Goal: Information Seeking & Learning: Learn about a topic

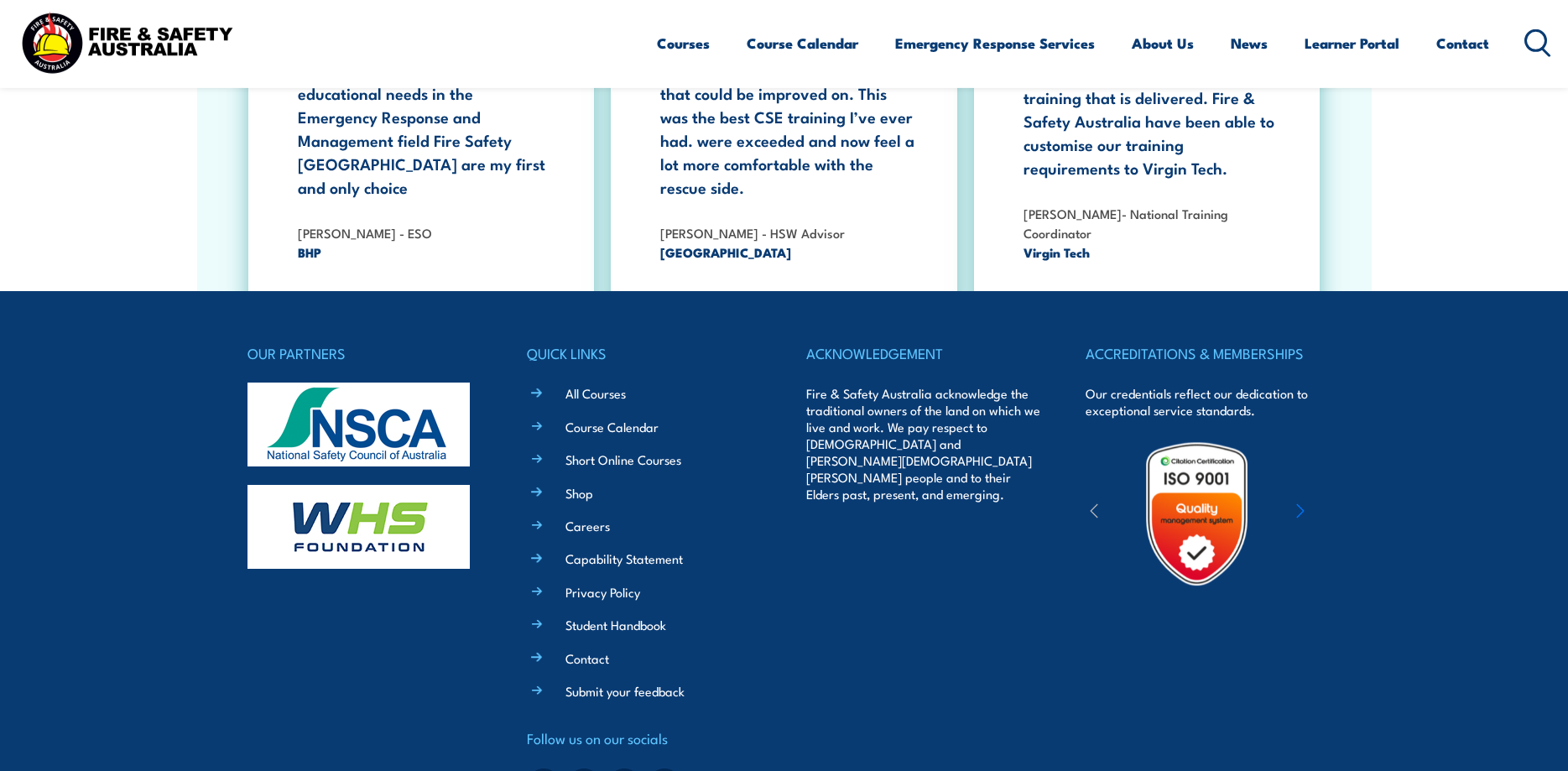
scroll to position [3082, 0]
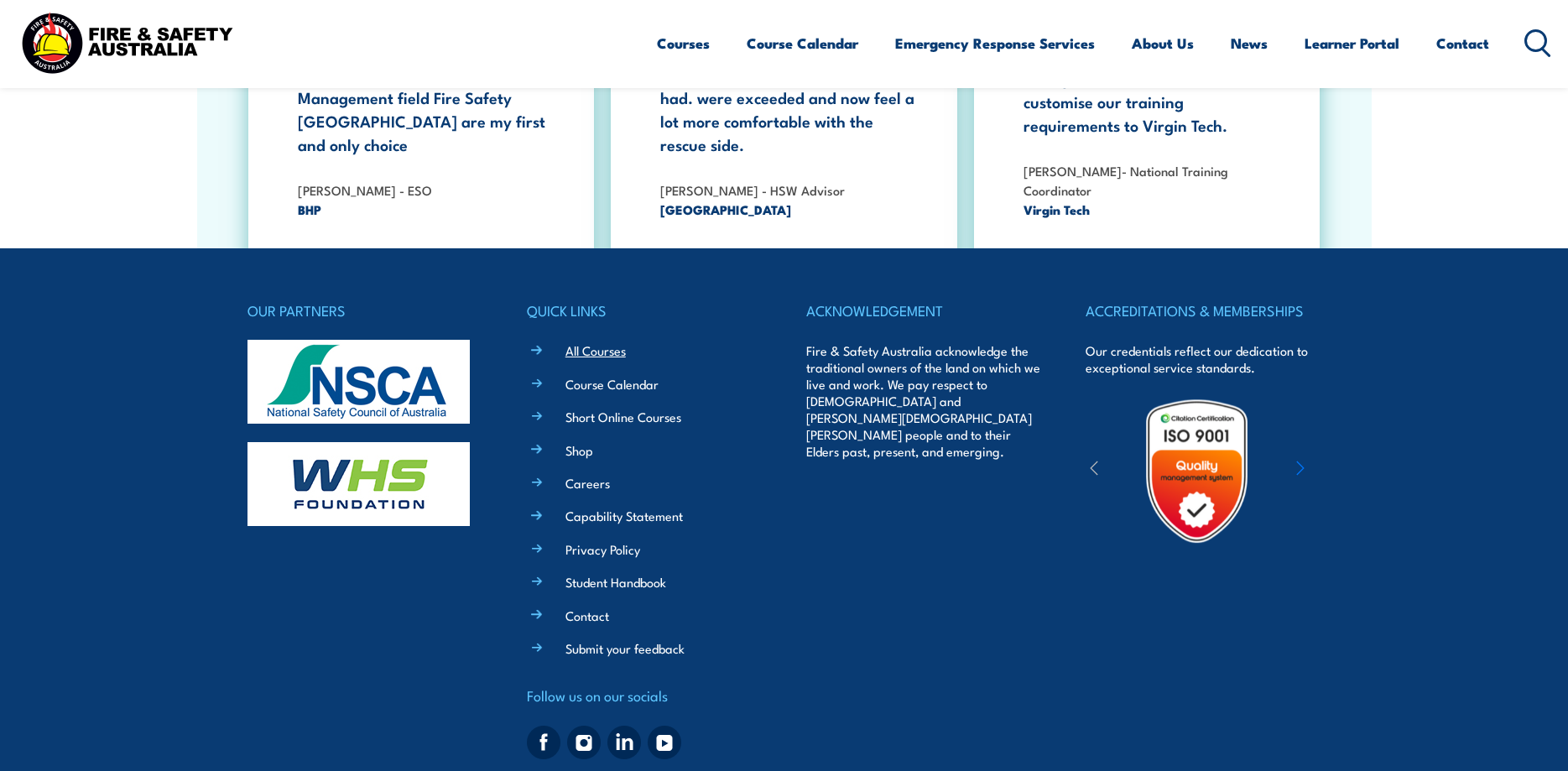
click at [601, 342] on link "All Courses" at bounding box center [595, 350] width 61 height 18
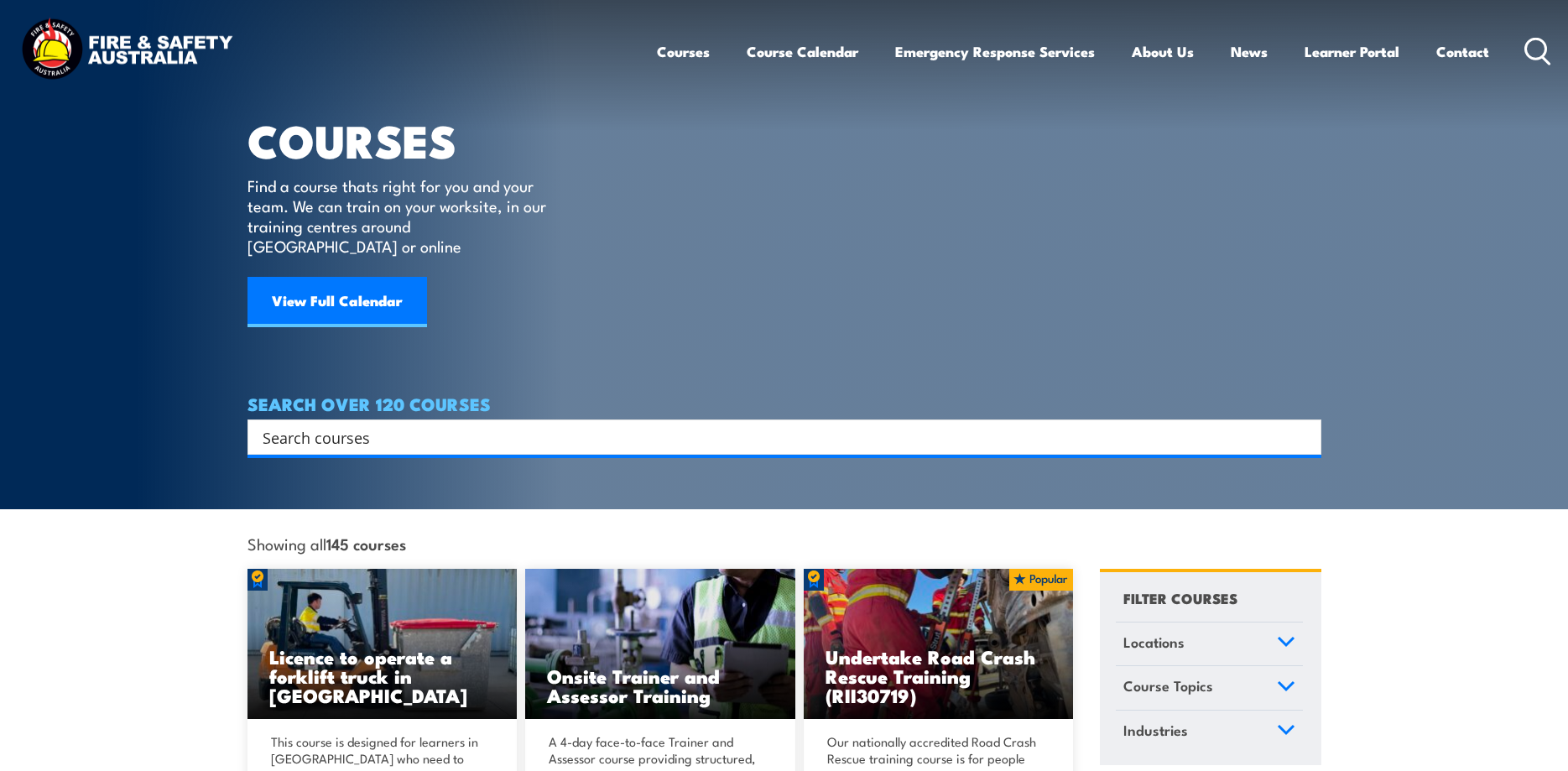
scroll to position [85, 0]
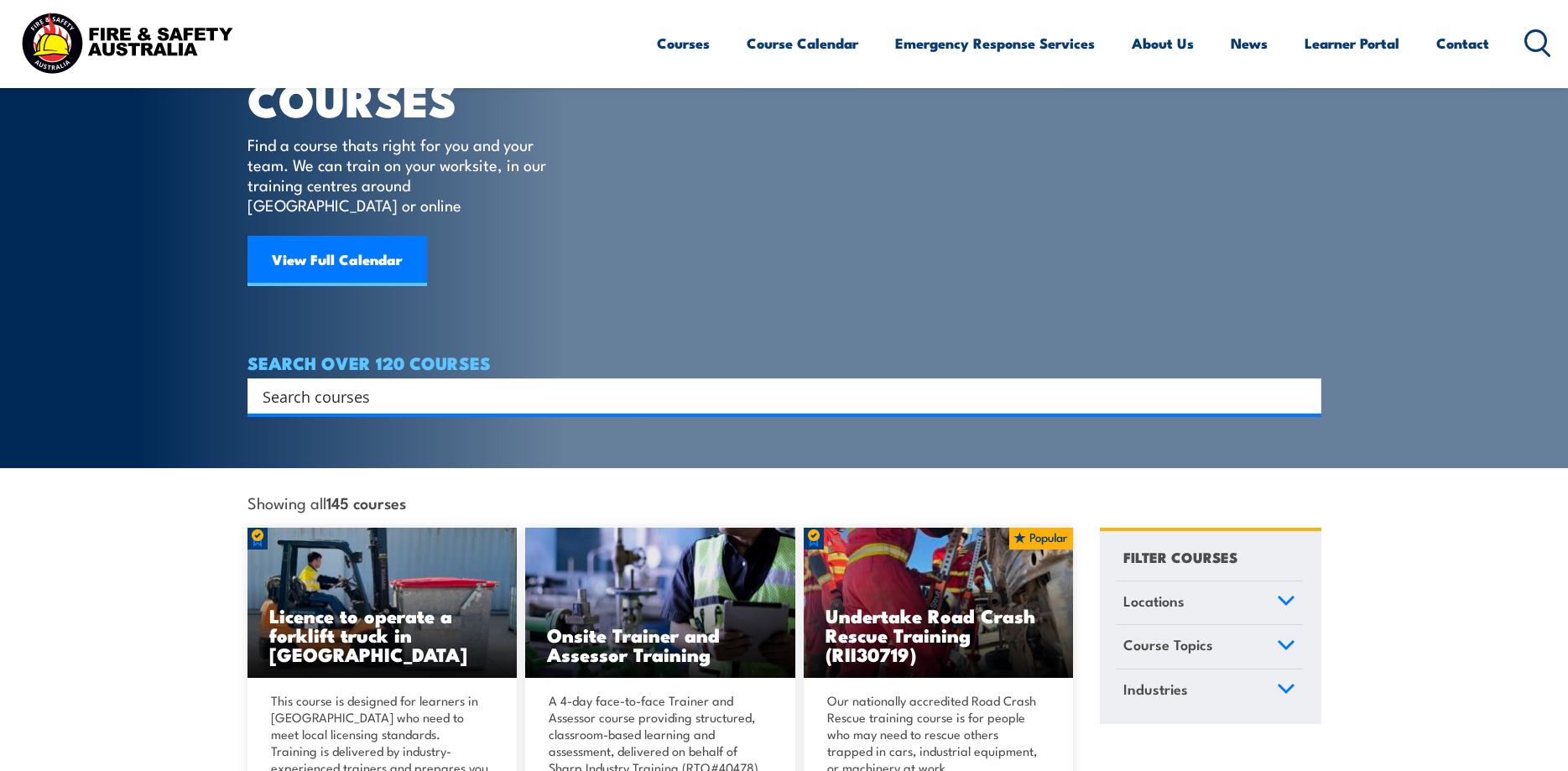
drag, startPoint x: 375, startPoint y: 377, endPoint x: 432, endPoint y: 374, distance: 57.1
click at [433, 384] on input "Search input" at bounding box center [773, 396] width 1022 height 25
type input "Emergency management"
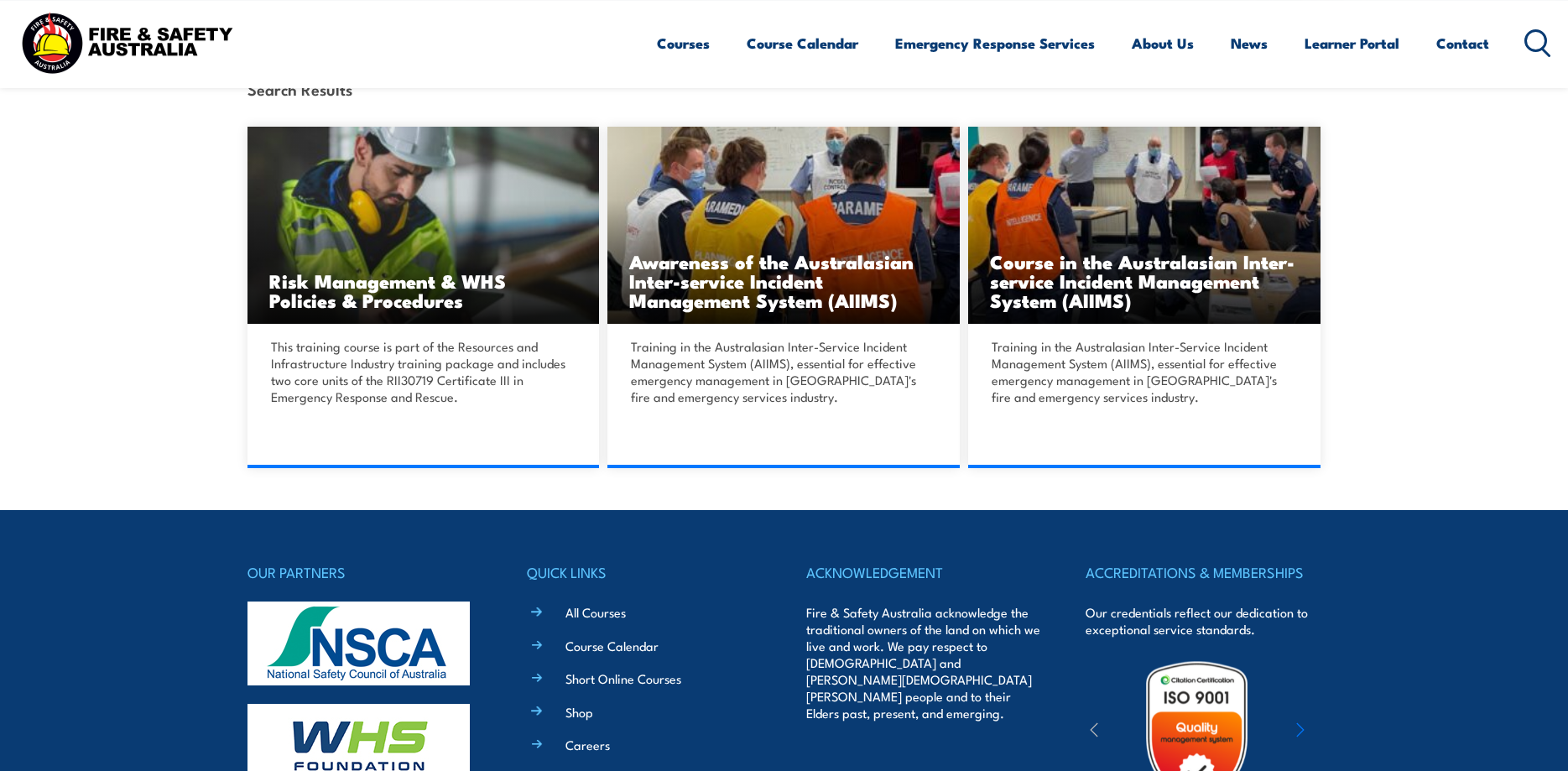
scroll to position [428, 0]
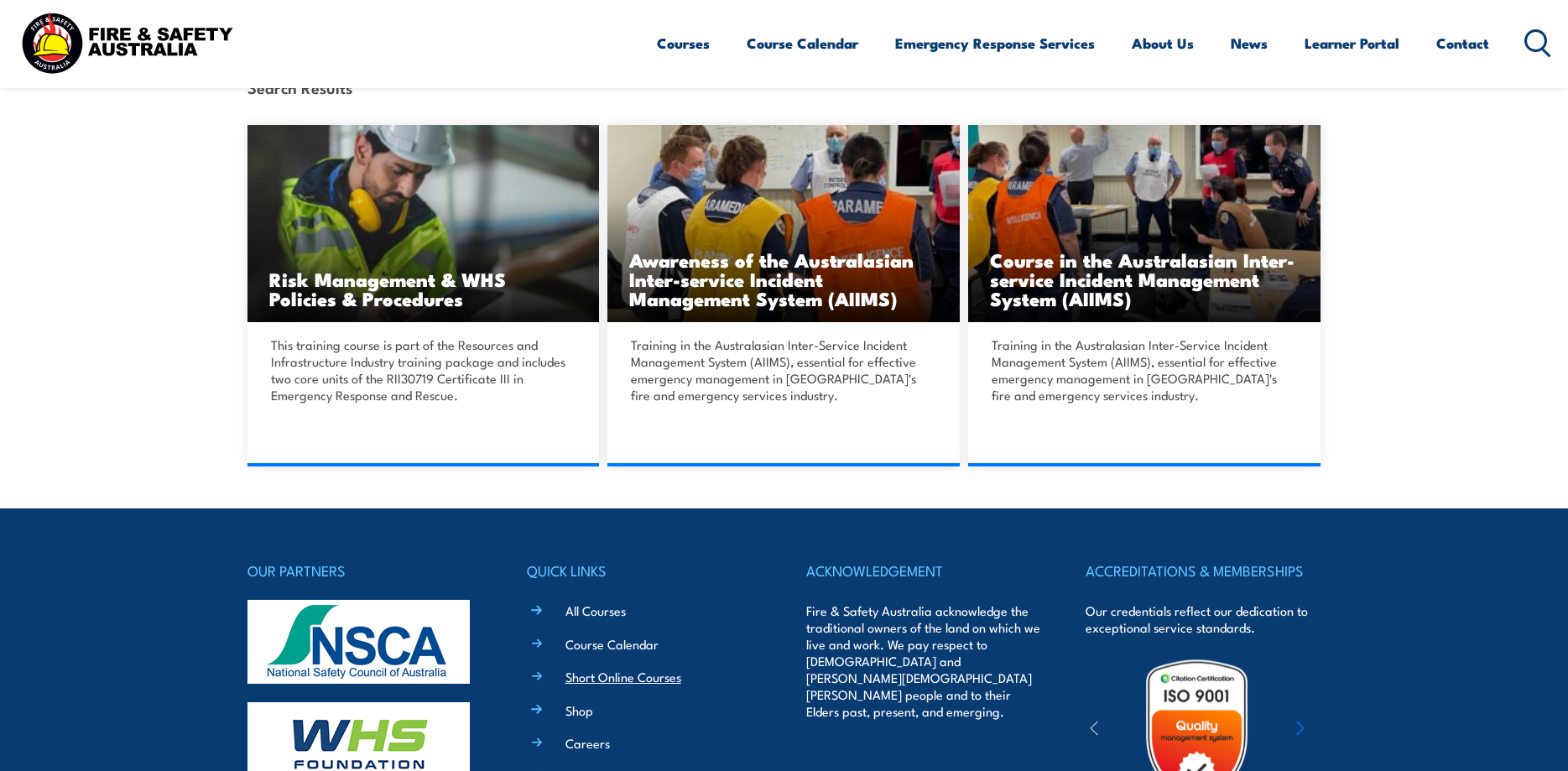
click at [600, 676] on link "Short Online Courses" at bounding box center [623, 677] width 116 height 18
